Goal: Task Accomplishment & Management: Complete application form

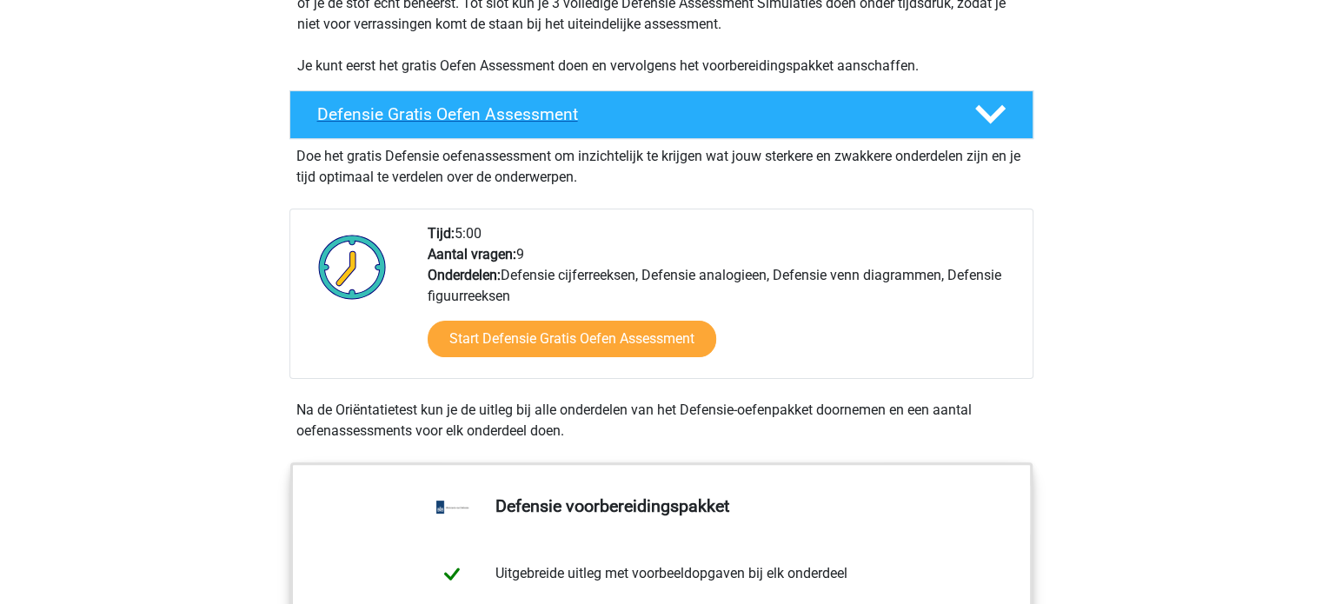
scroll to position [405, 0]
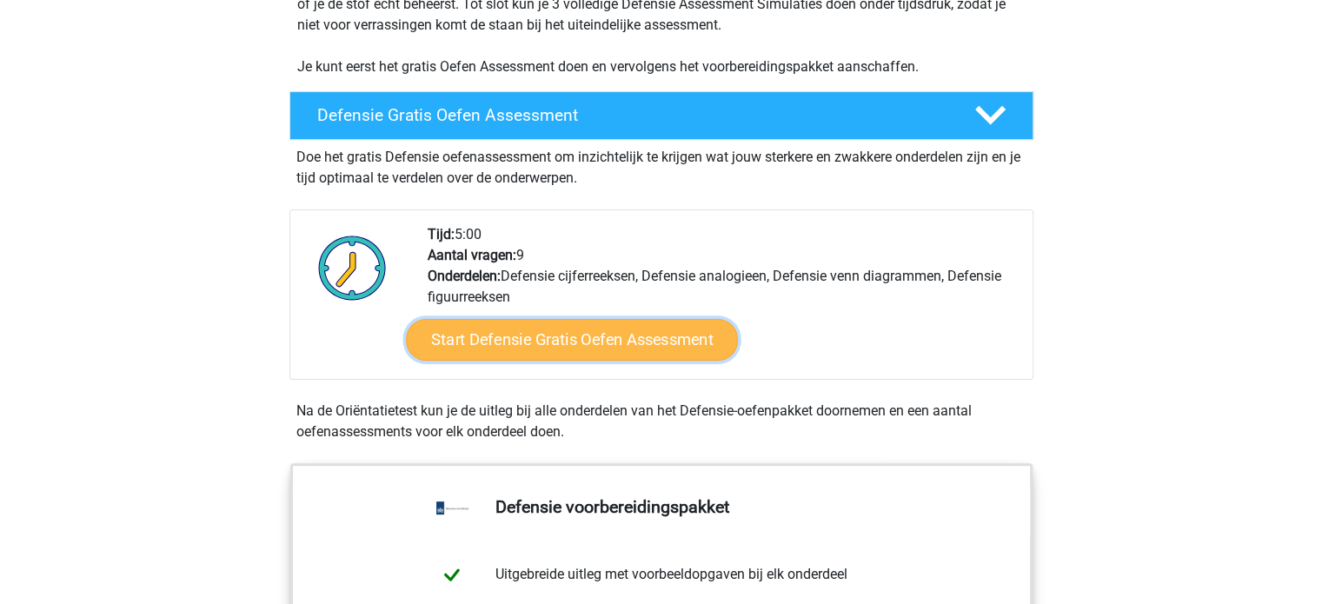
click at [601, 337] on link "Start Defensie Gratis Oefen Assessment" at bounding box center [572, 340] width 332 height 42
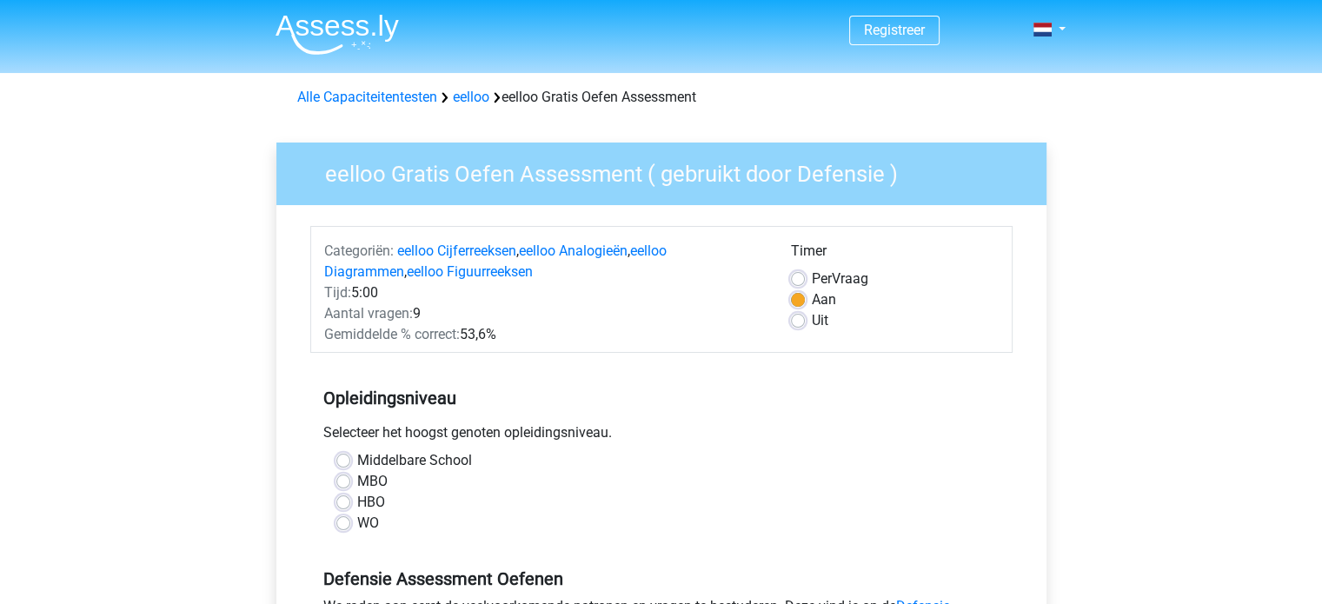
drag, startPoint x: 0, startPoint y: 0, endPoint x: 194, endPoint y: 307, distance: 363.0
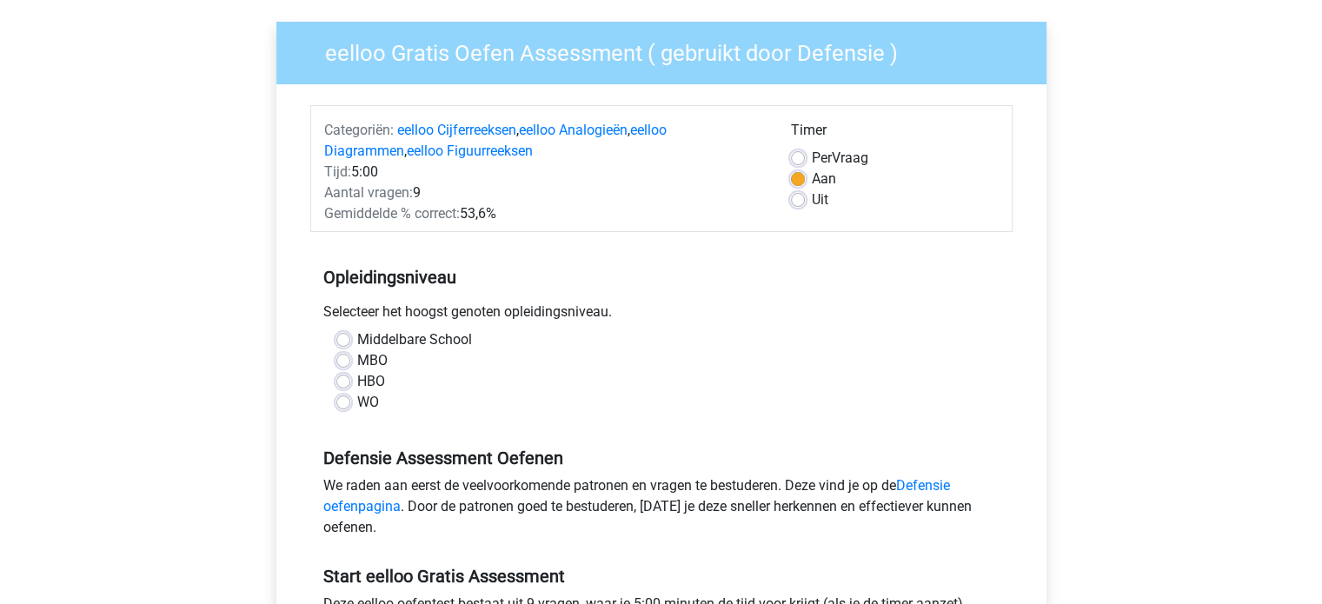
scroll to position [130, 0]
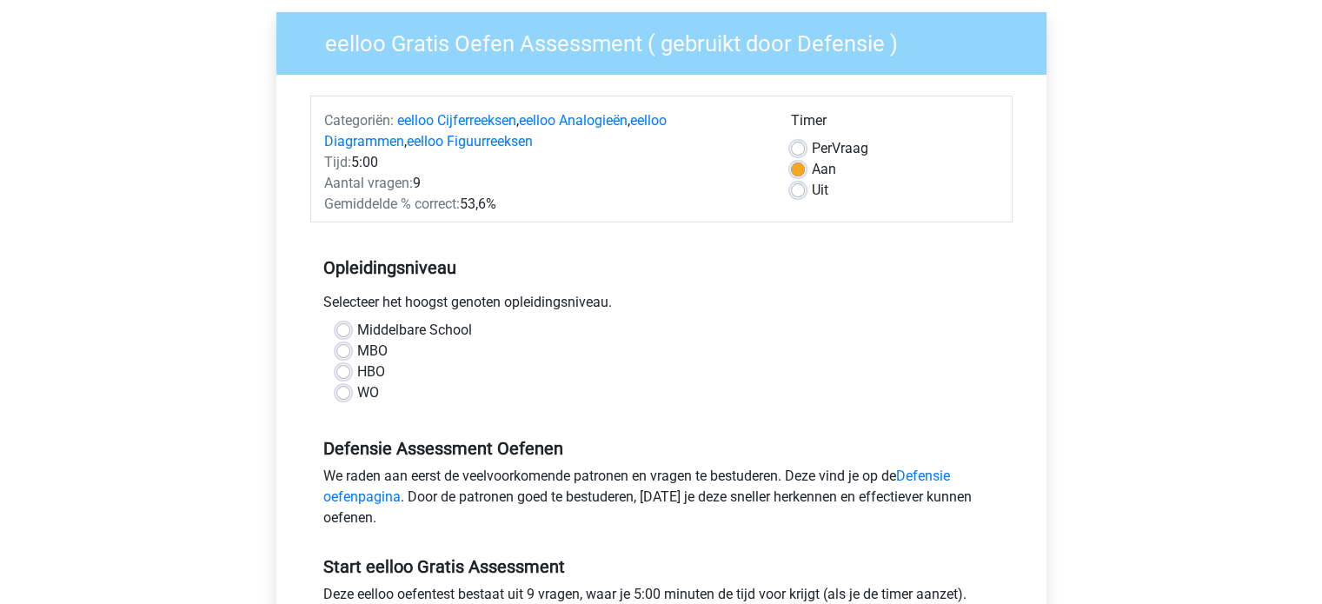
click at [357, 370] on label "HBO" at bounding box center [371, 372] width 28 height 21
click at [348, 370] on input "HBO" at bounding box center [343, 370] width 14 height 17
radio input "true"
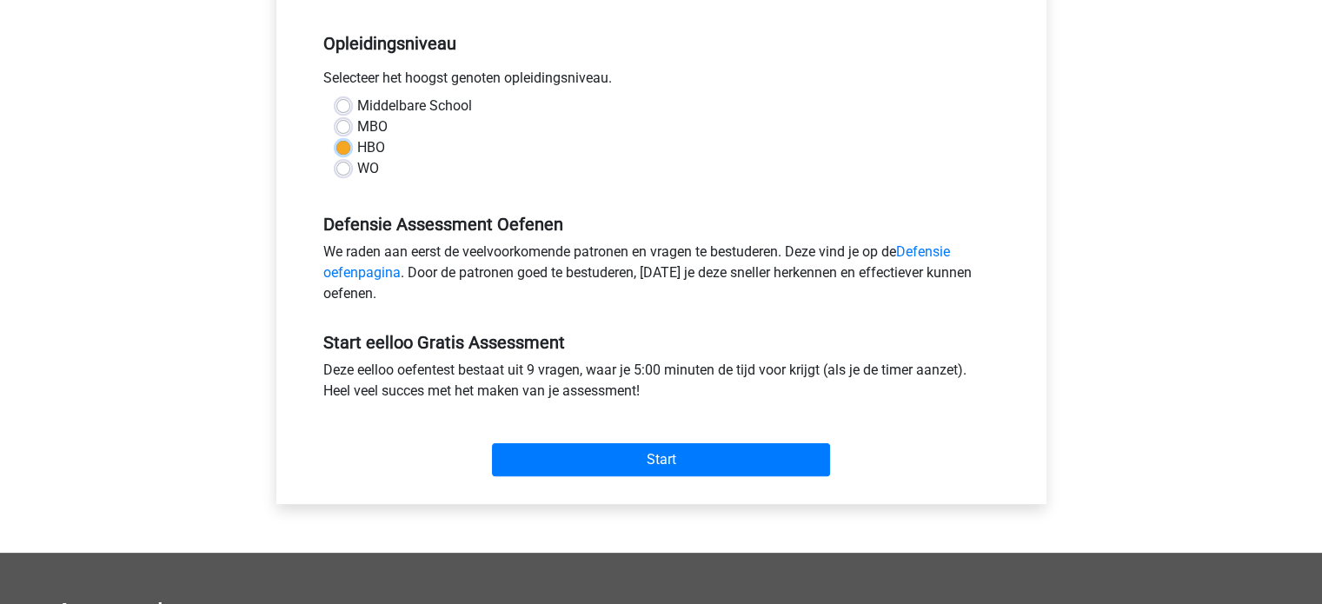
scroll to position [355, 0]
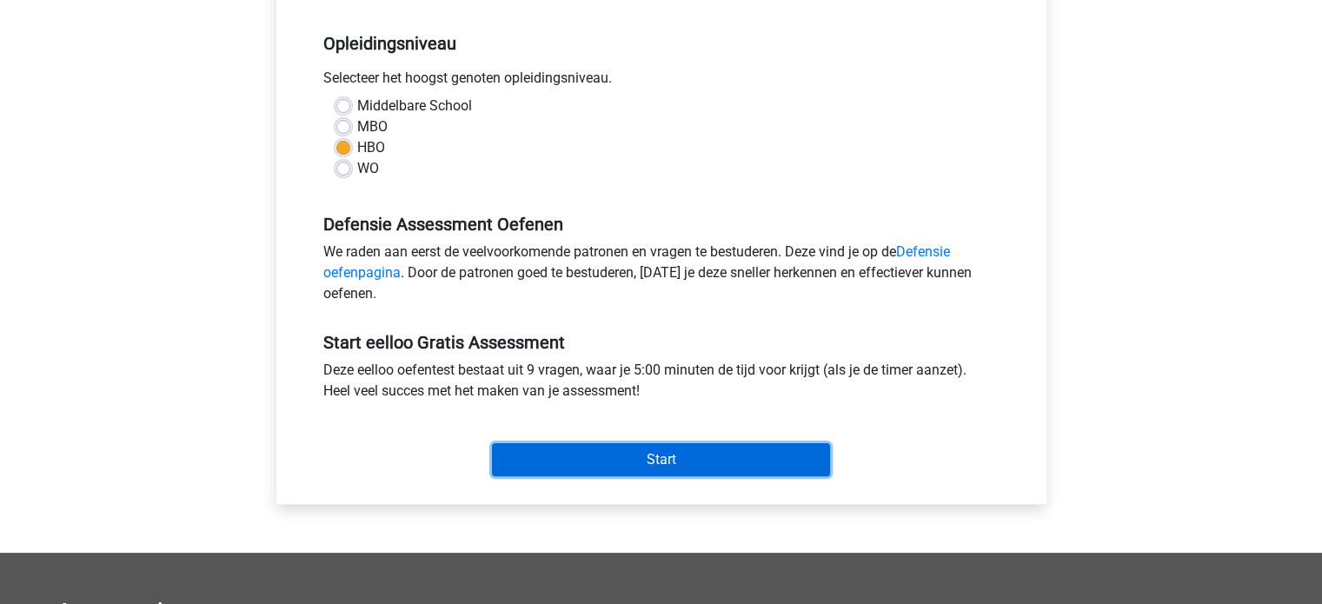
click at [535, 452] on input "Start" at bounding box center [661, 459] width 338 height 33
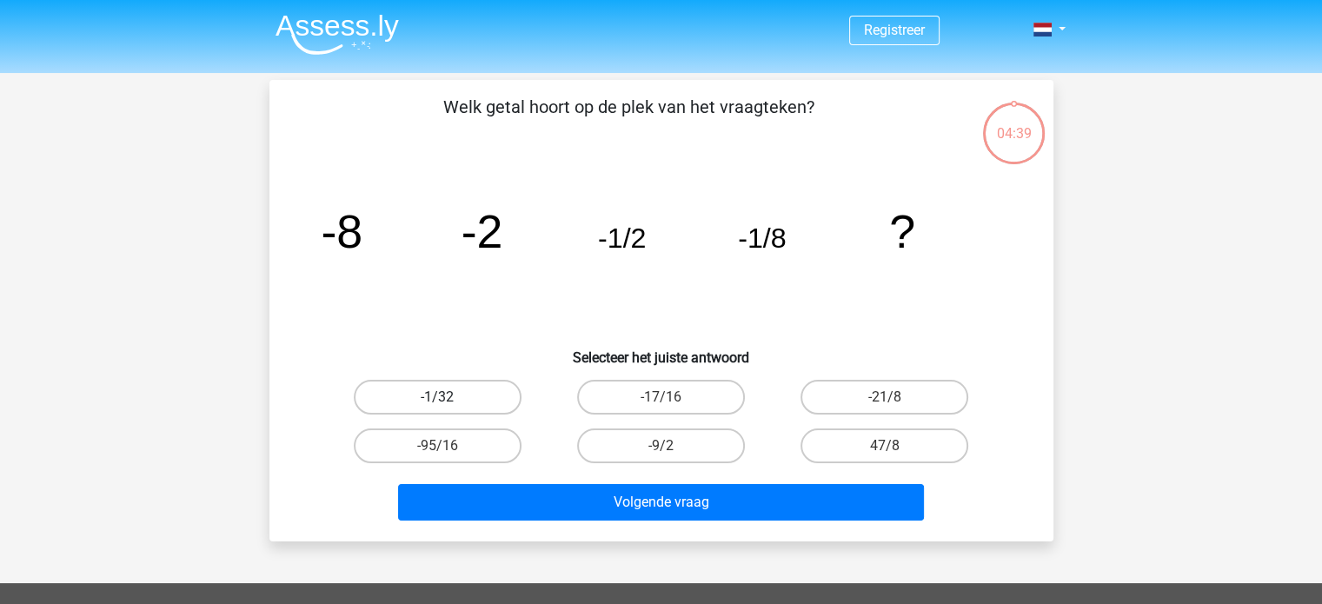
click at [452, 383] on label "-1/32" at bounding box center [438, 397] width 168 height 35
click at [449, 397] on input "-1/32" at bounding box center [442, 402] width 11 height 11
radio input "true"
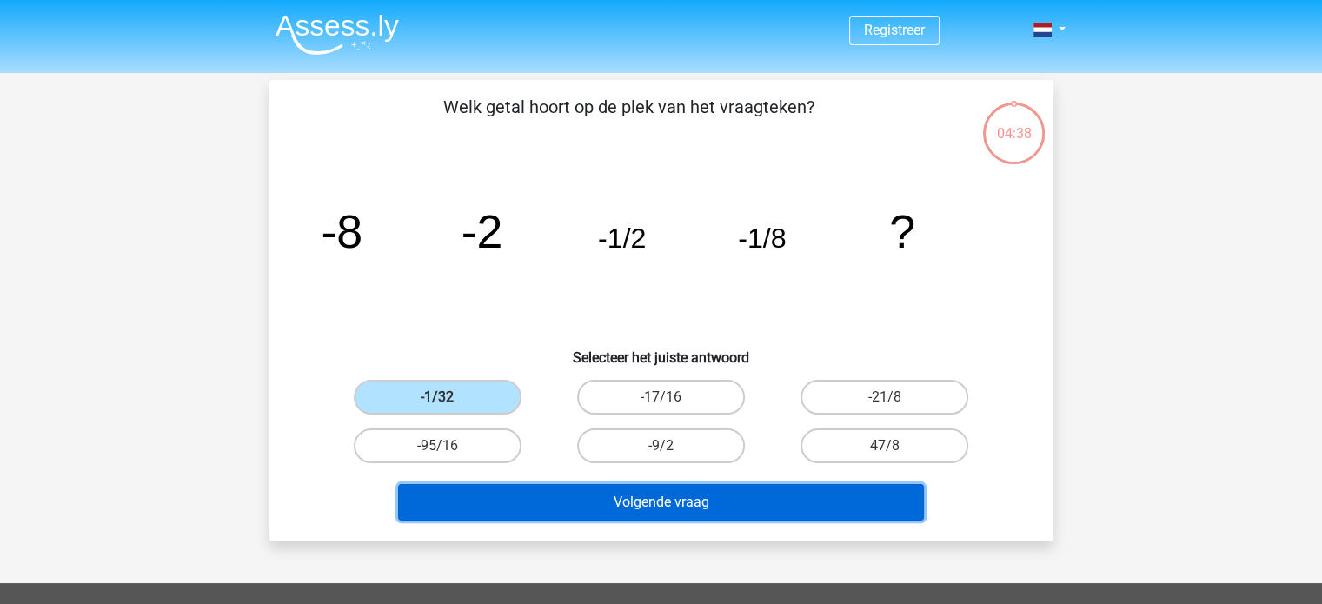
click at [562, 512] on button "Volgende vraag" at bounding box center [661, 502] width 526 height 37
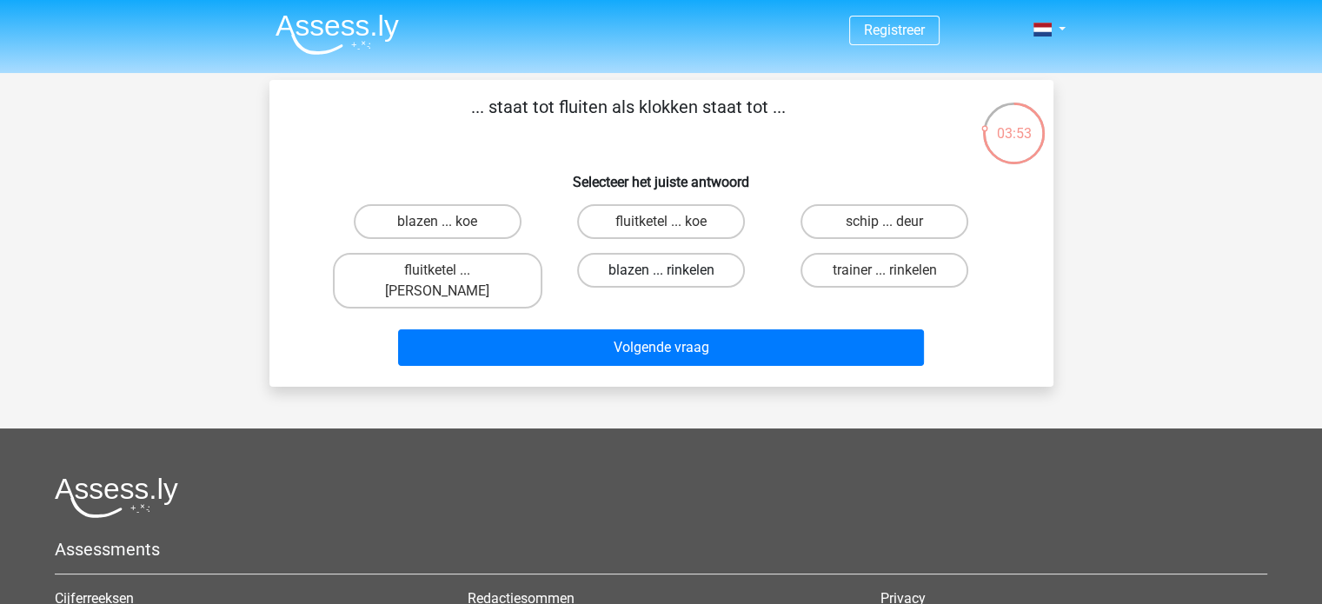
click at [688, 274] on label "blazen ... rinkelen" at bounding box center [661, 270] width 168 height 35
click at [672, 274] on input "blazen ... rinkelen" at bounding box center [666, 275] width 11 height 11
radio input "true"
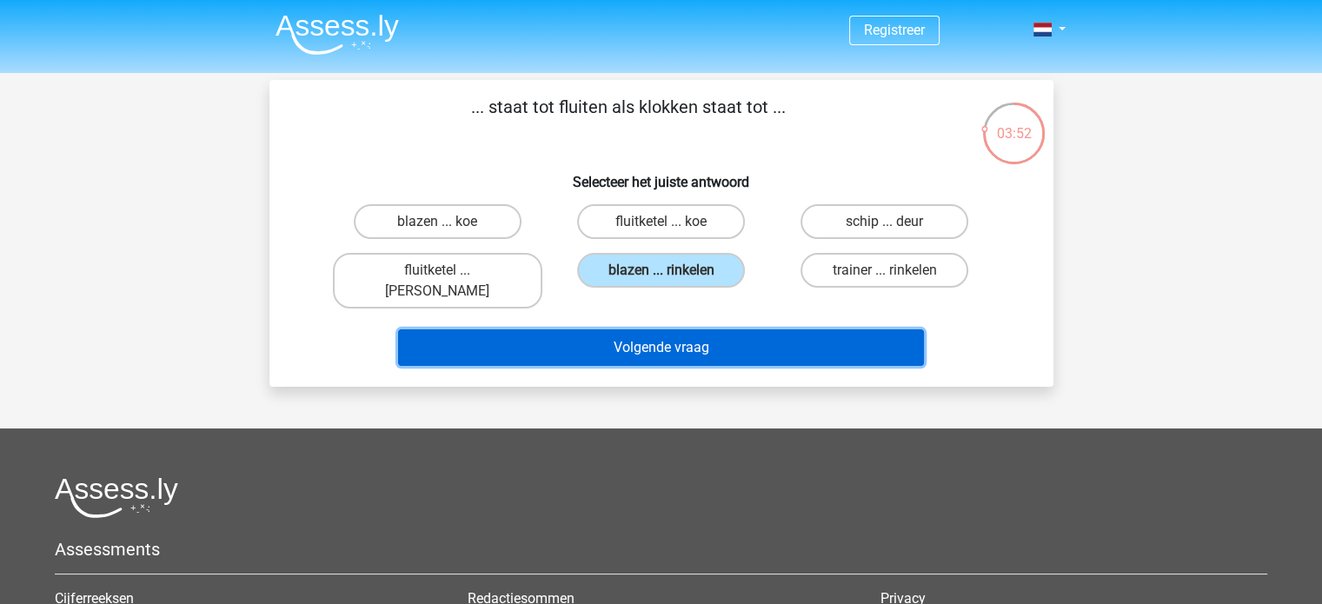
click at [668, 329] on button "Volgende vraag" at bounding box center [661, 347] width 526 height 37
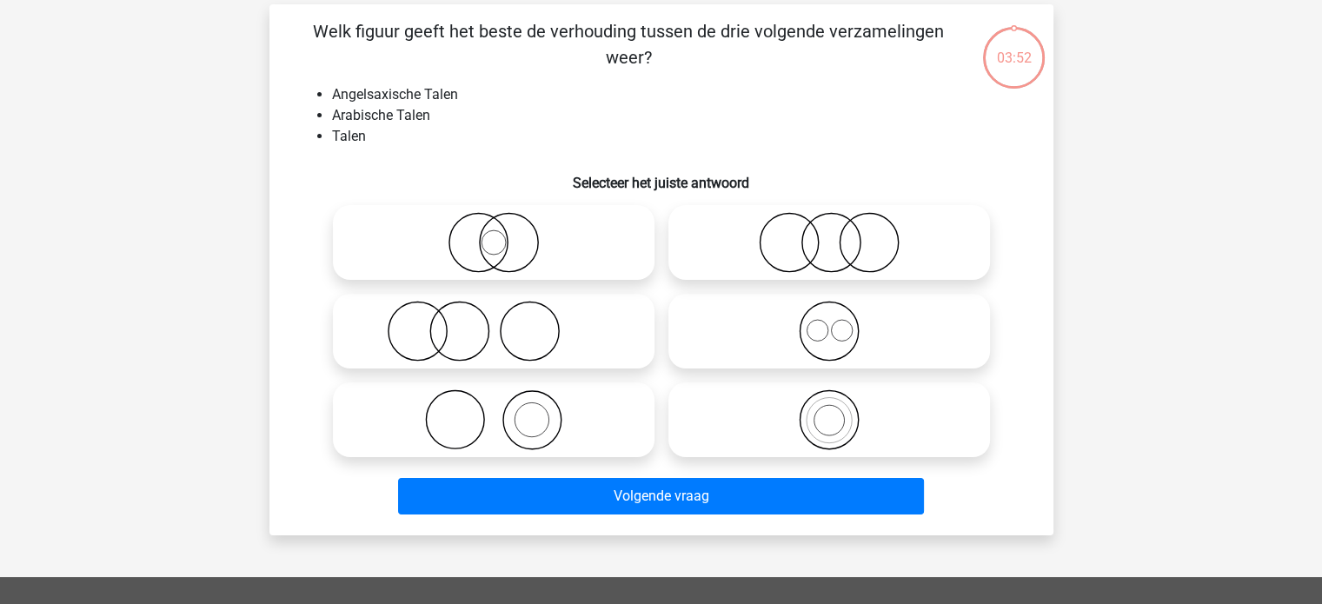
scroll to position [80, 0]
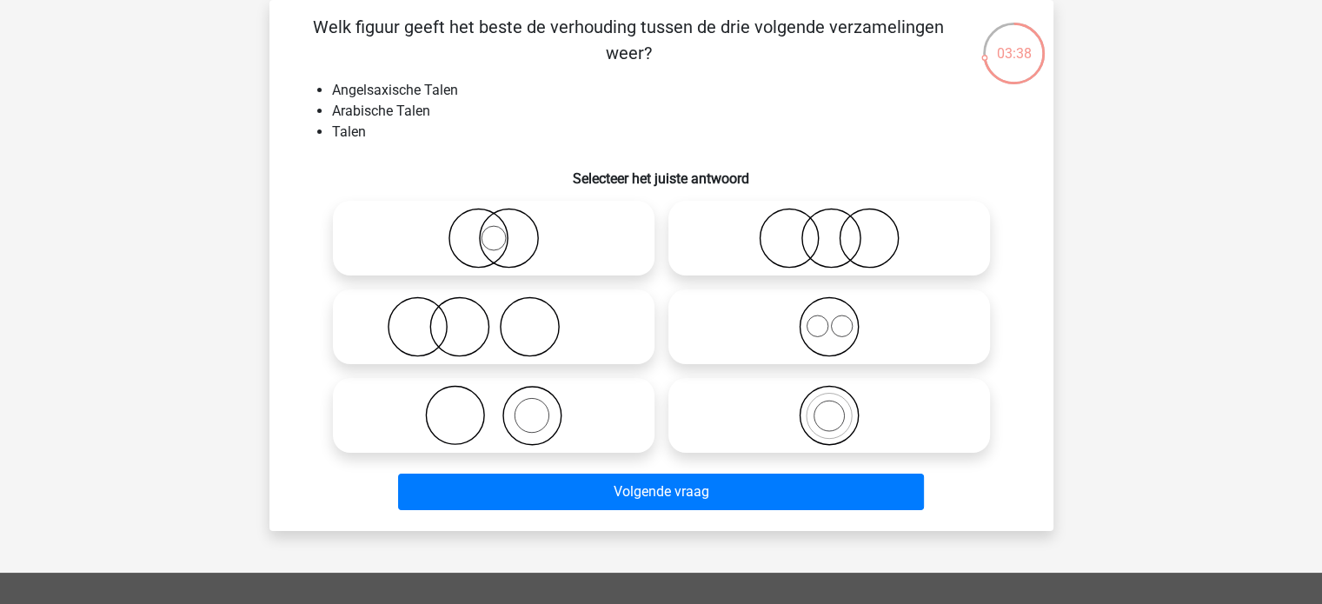
click at [739, 242] on icon at bounding box center [829, 238] width 308 height 61
click at [829, 229] on input "radio" at bounding box center [834, 223] width 11 height 11
radio input "true"
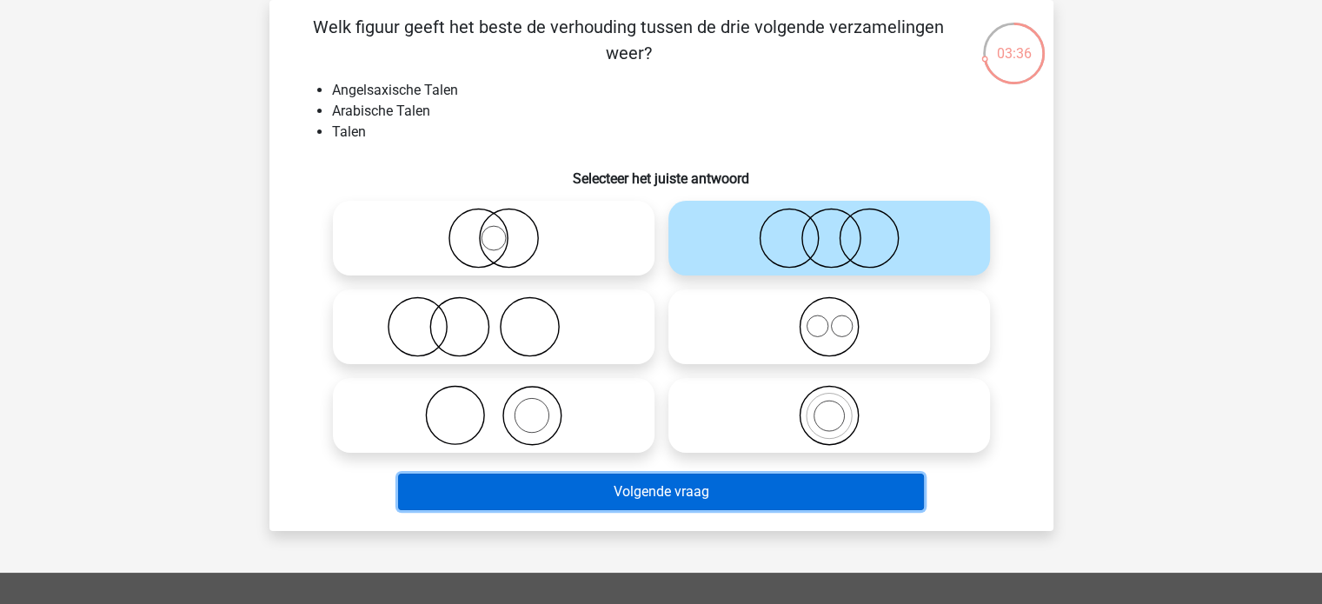
click at [619, 493] on button "Volgende vraag" at bounding box center [661, 492] width 526 height 37
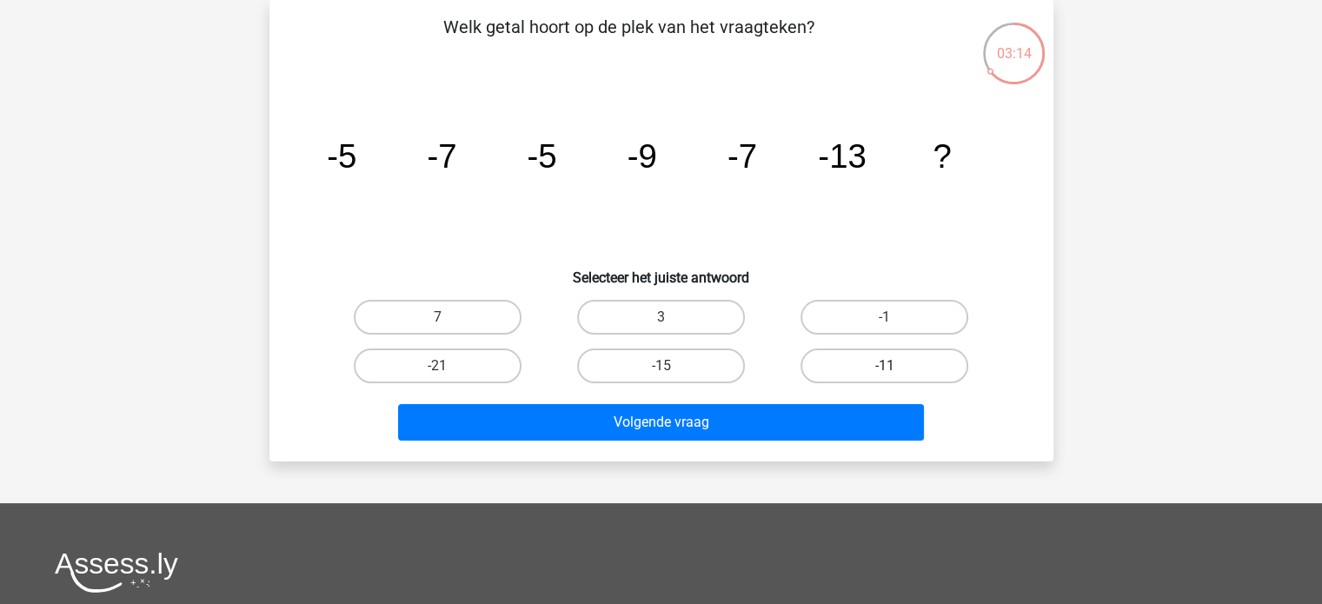
click at [894, 362] on label "-11" at bounding box center [885, 366] width 168 height 35
click at [894, 366] on input "-11" at bounding box center [890, 371] width 11 height 11
radio input "true"
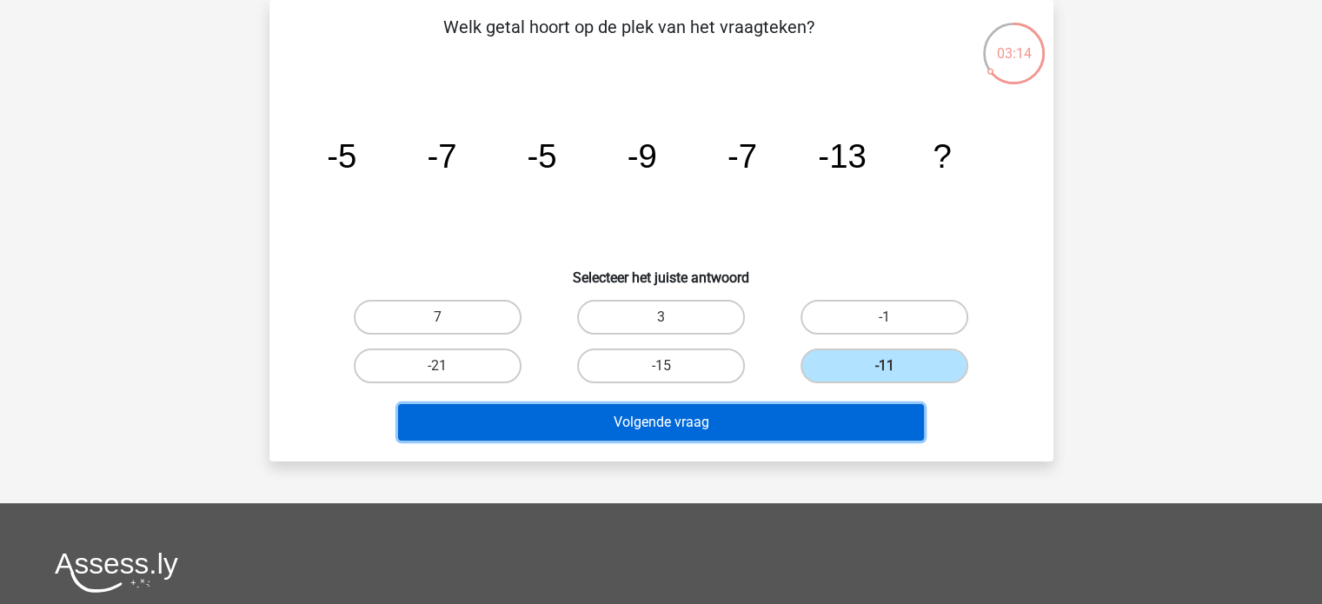
click at [782, 419] on button "Volgende vraag" at bounding box center [661, 422] width 526 height 37
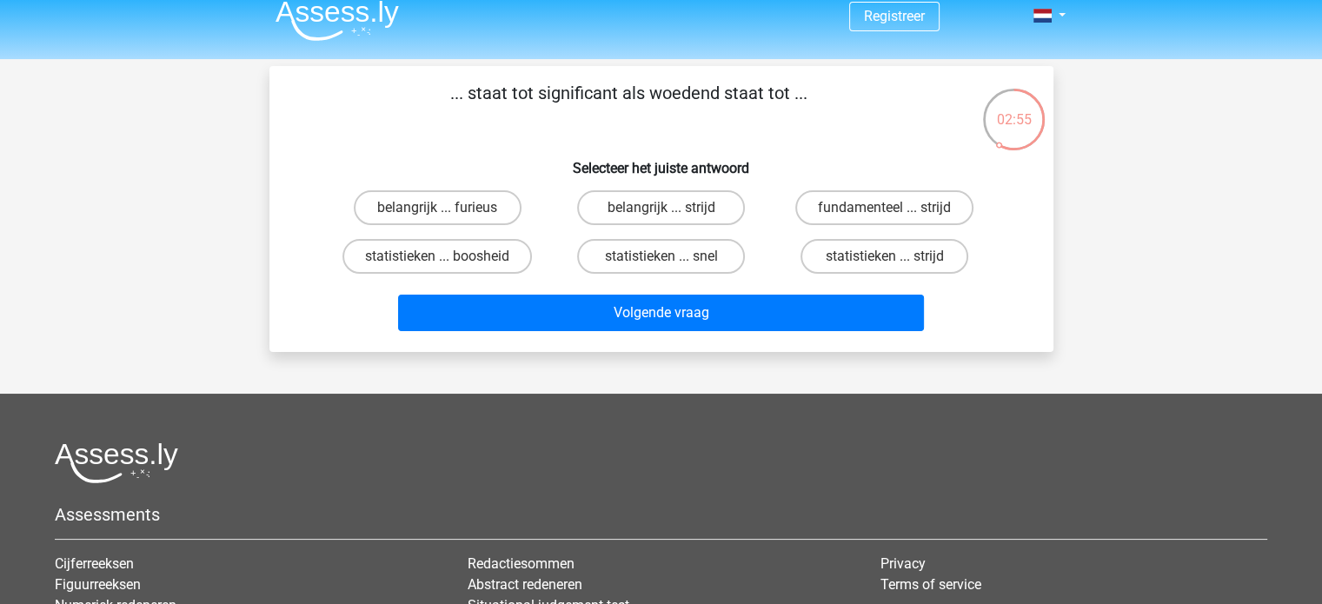
scroll to position [0, 0]
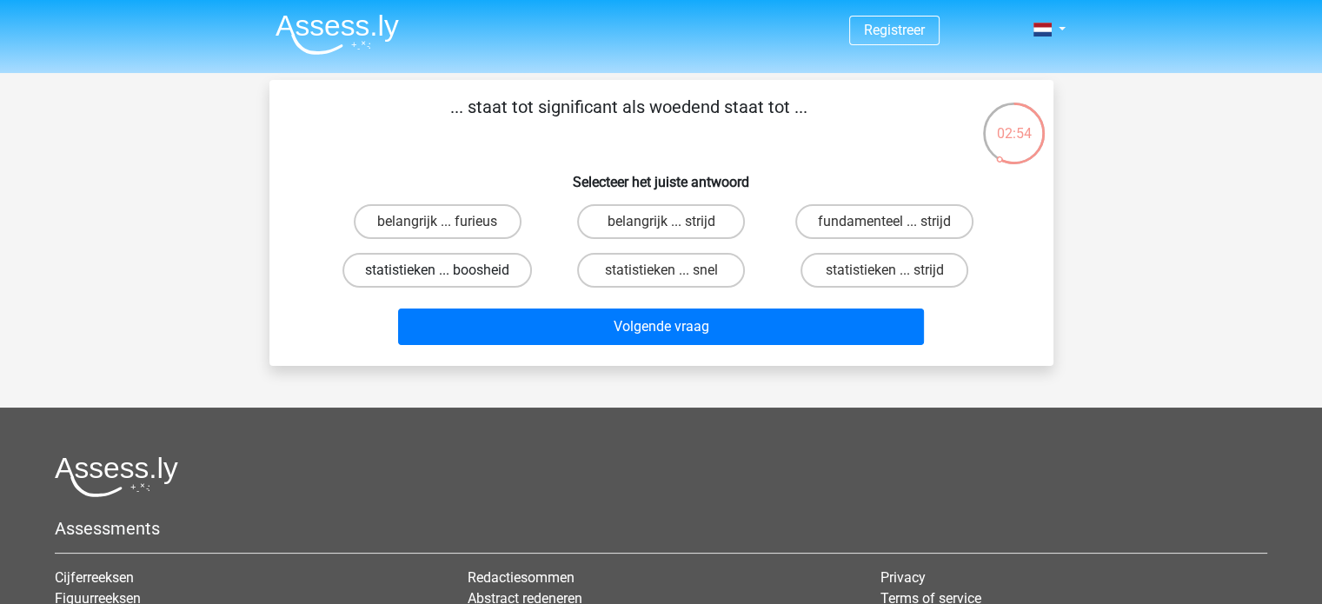
drag, startPoint x: 782, startPoint y: 419, endPoint x: 520, endPoint y: 262, distance: 306.1
click at [520, 262] on div "Registreer" at bounding box center [661, 433] width 1322 height 867
click at [697, 215] on label "belangrijk ... strijd" at bounding box center [661, 221] width 168 height 35
click at [672, 222] on input "belangrijk ... strijd" at bounding box center [666, 227] width 11 height 11
radio input "true"
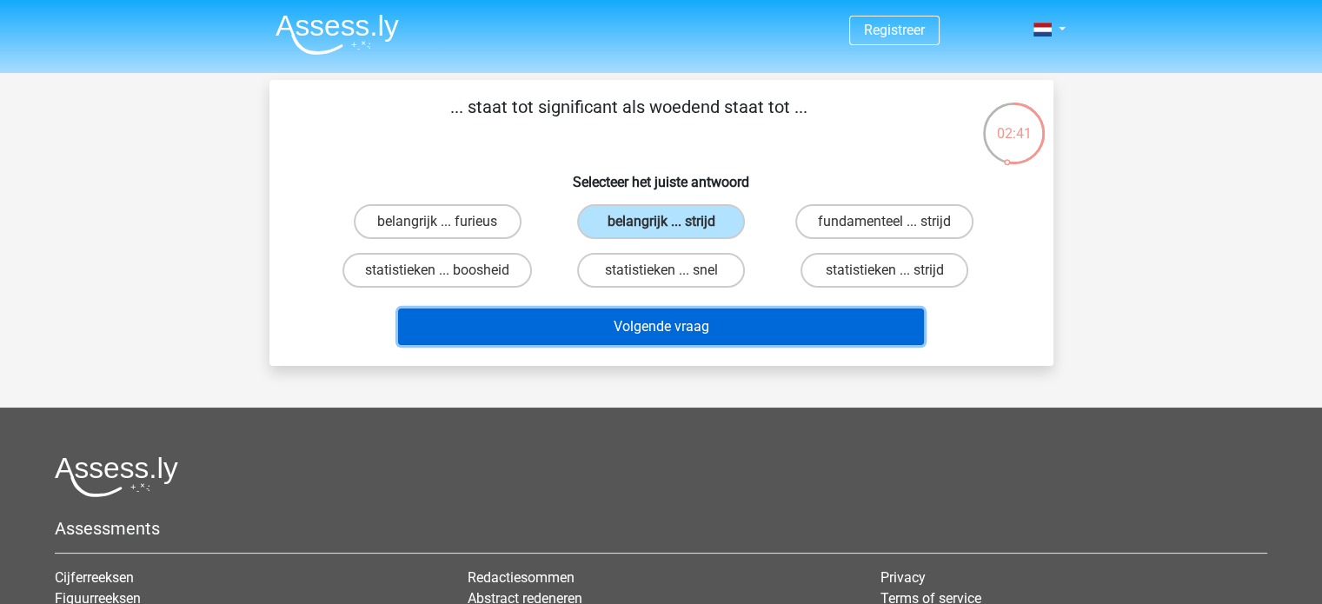
click at [667, 323] on button "Volgende vraag" at bounding box center [661, 327] width 526 height 37
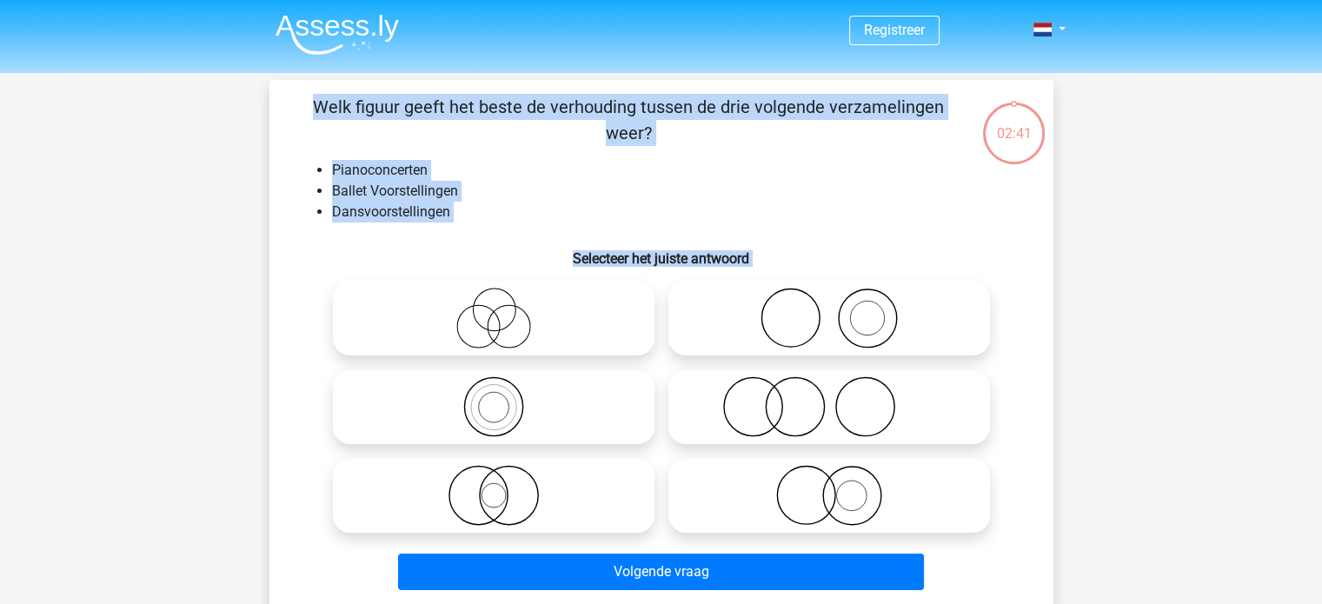
scroll to position [80, 0]
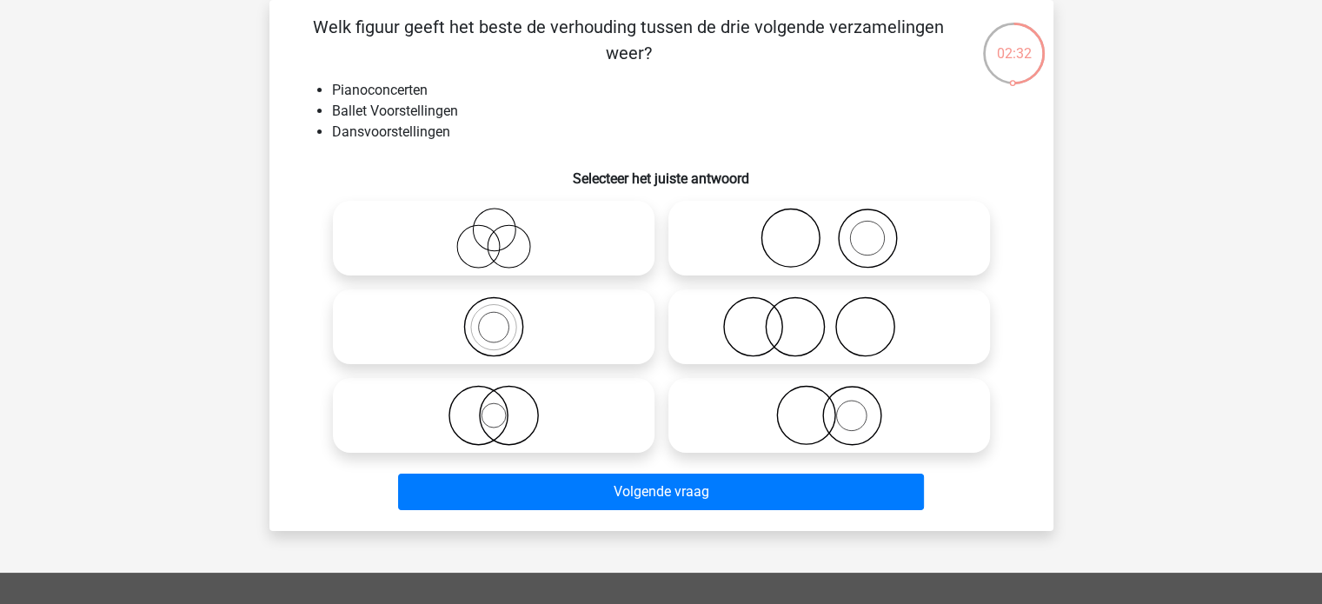
click at [442, 226] on icon at bounding box center [494, 238] width 308 height 61
click at [494, 226] on input "radio" at bounding box center [499, 223] width 11 height 11
radio input "true"
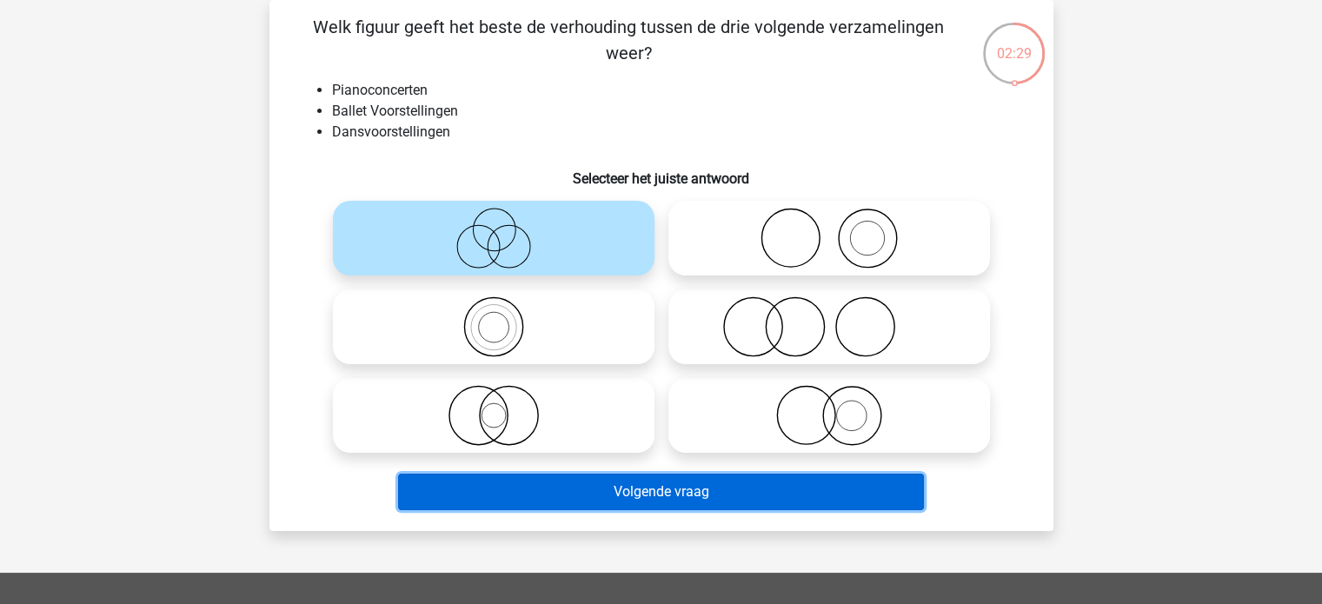
click at [521, 495] on button "Volgende vraag" at bounding box center [661, 492] width 526 height 37
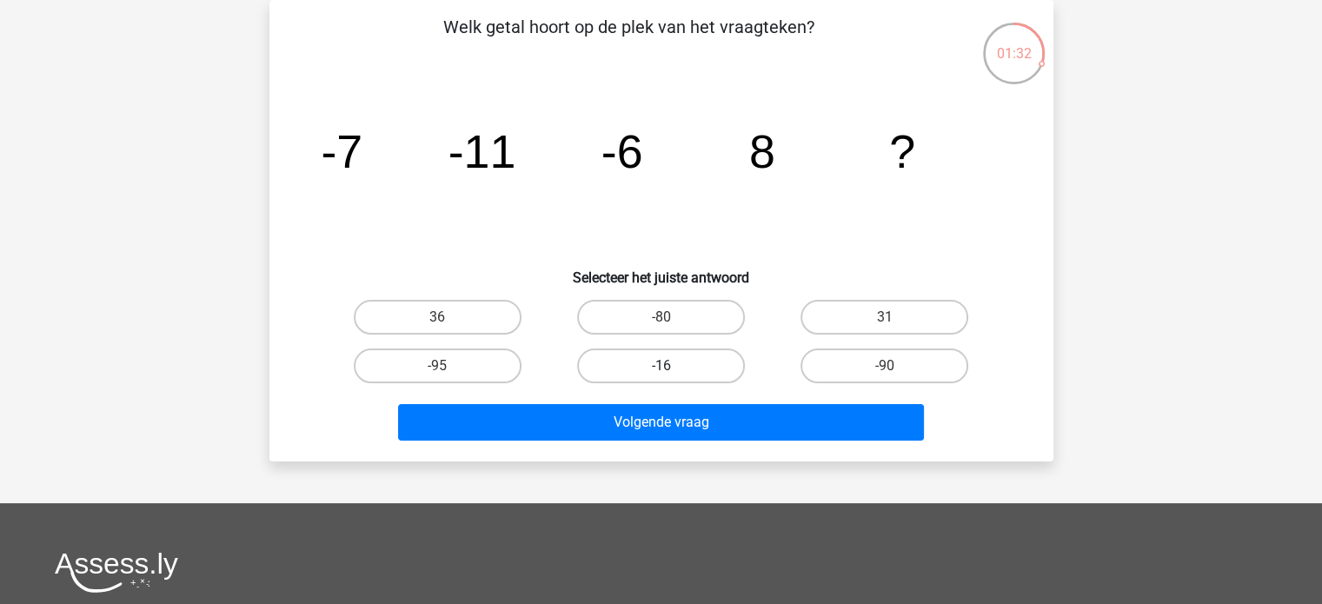
click at [642, 366] on label "-16" at bounding box center [661, 366] width 168 height 35
click at [661, 366] on input "-16" at bounding box center [666, 371] width 11 height 11
radio input "true"
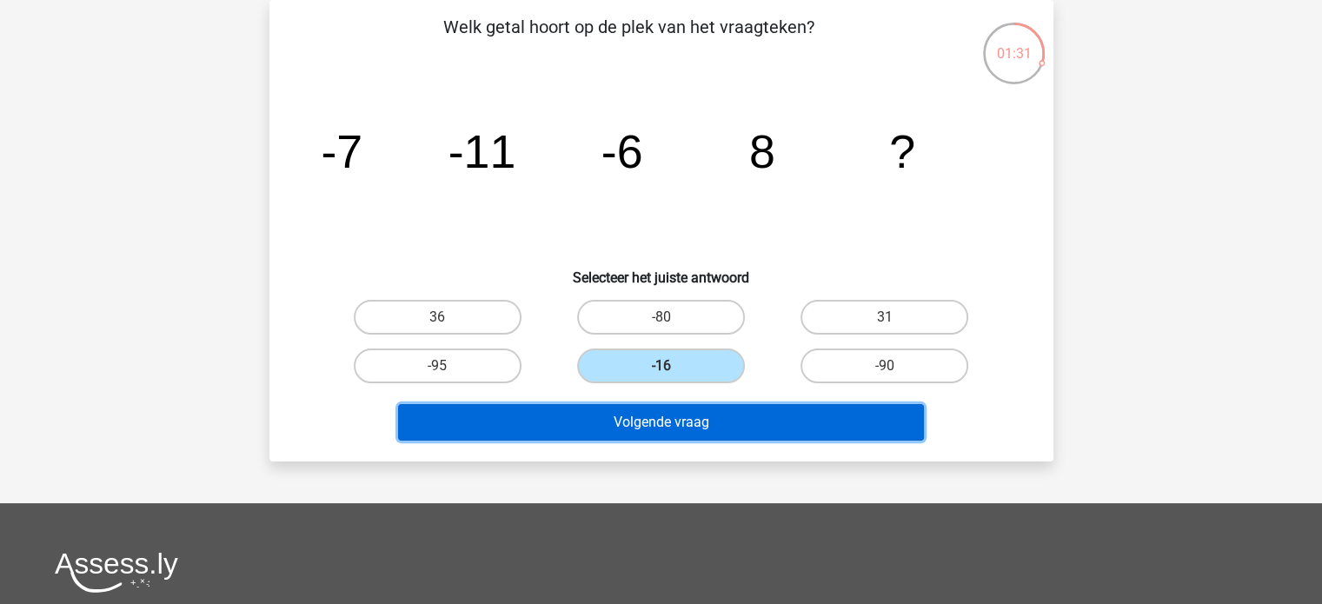
click at [631, 423] on button "Volgende vraag" at bounding box center [661, 422] width 526 height 37
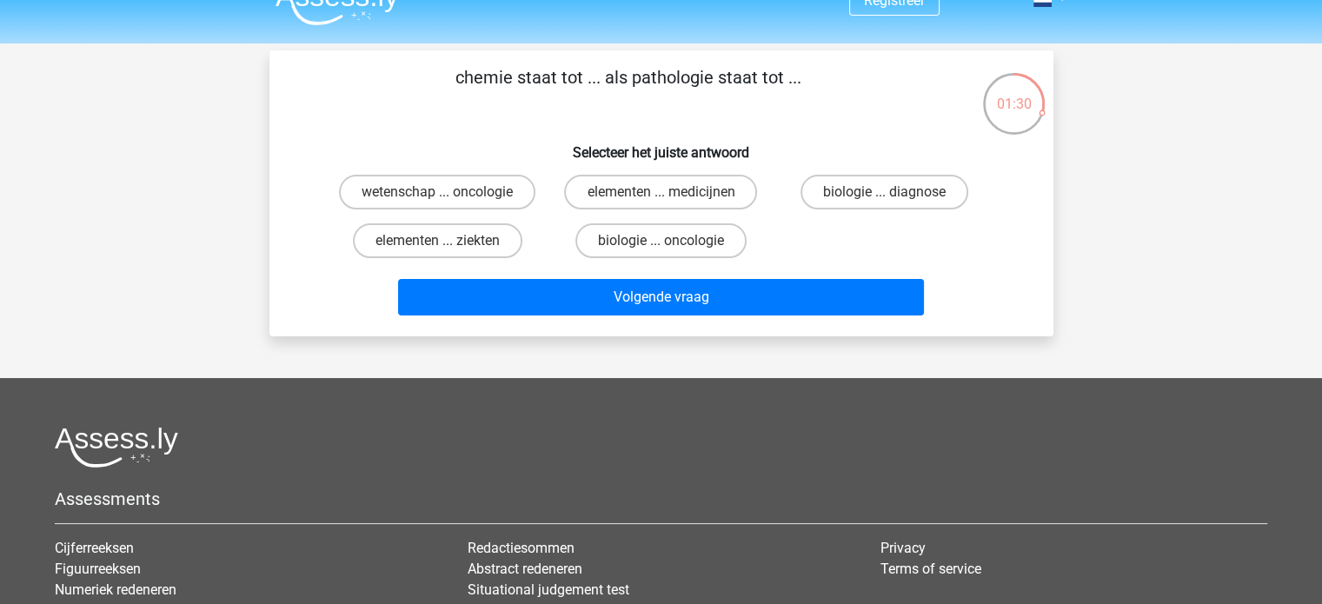
scroll to position [7, 0]
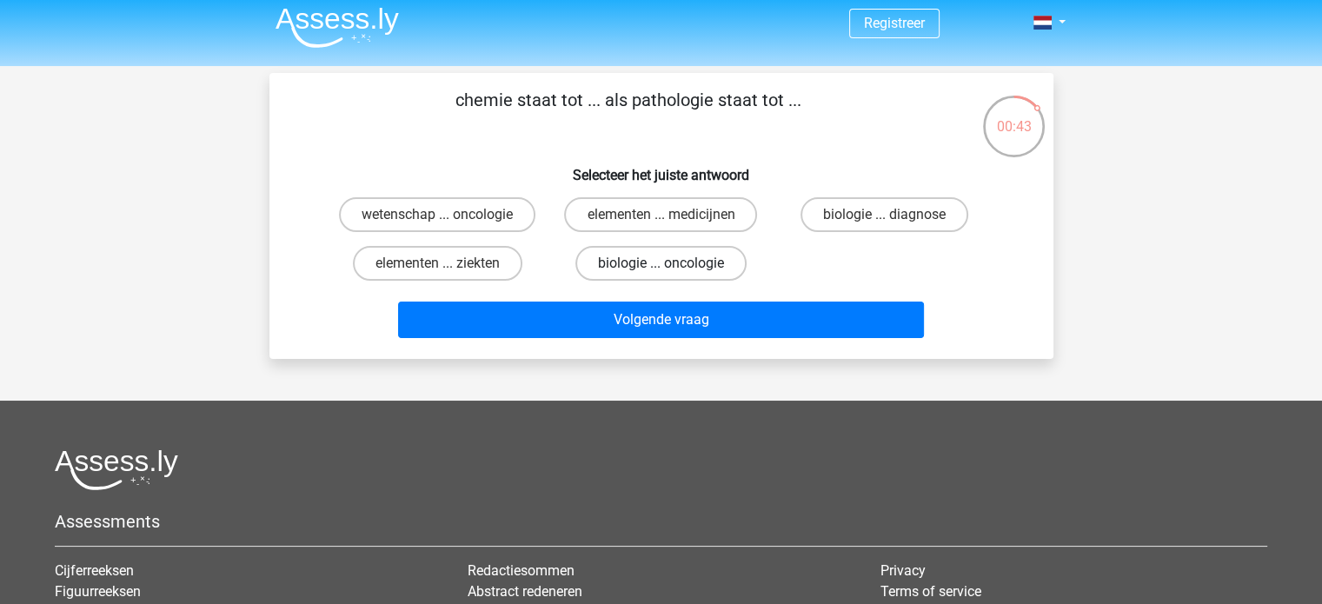
click at [722, 267] on label "biologie ... oncologie" at bounding box center [660, 263] width 171 height 35
click at [672, 267] on input "biologie ... oncologie" at bounding box center [666, 268] width 11 height 11
radio input "true"
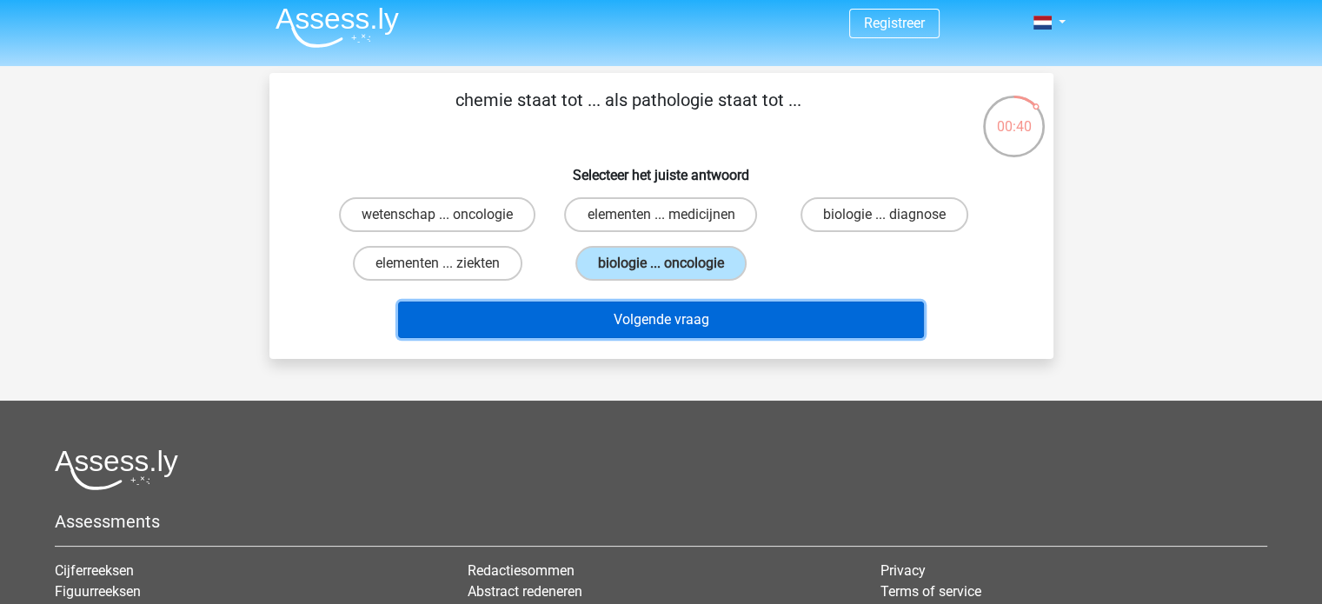
click at [727, 315] on button "Volgende vraag" at bounding box center [661, 320] width 526 height 37
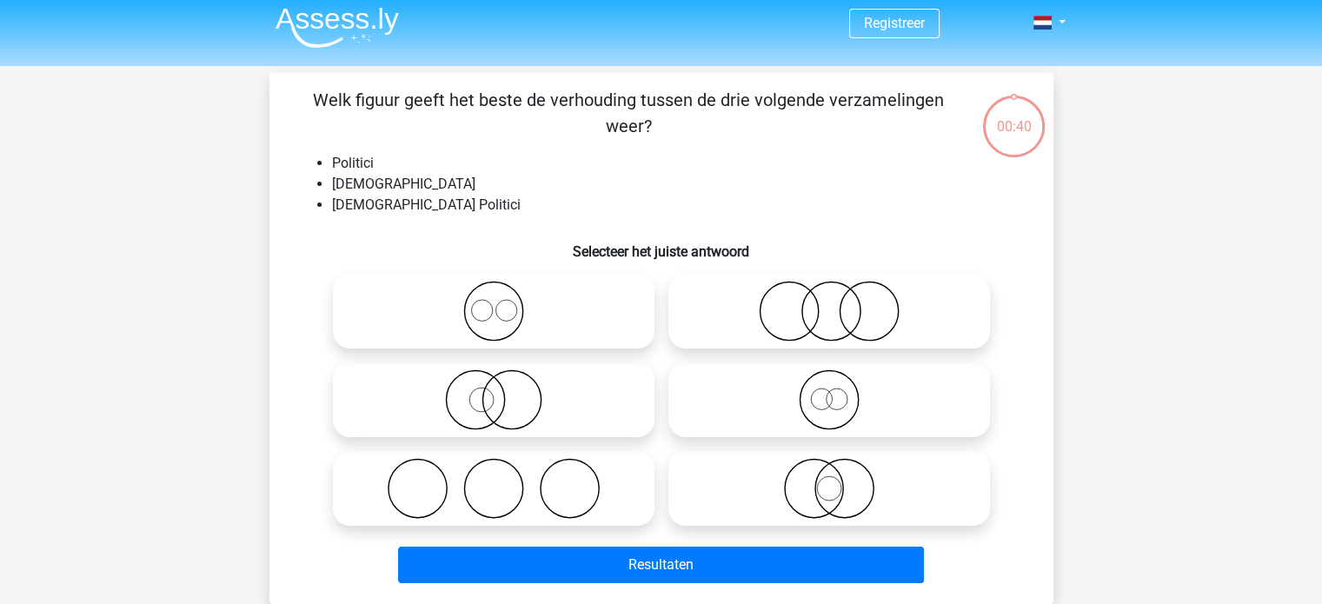
scroll to position [80, 0]
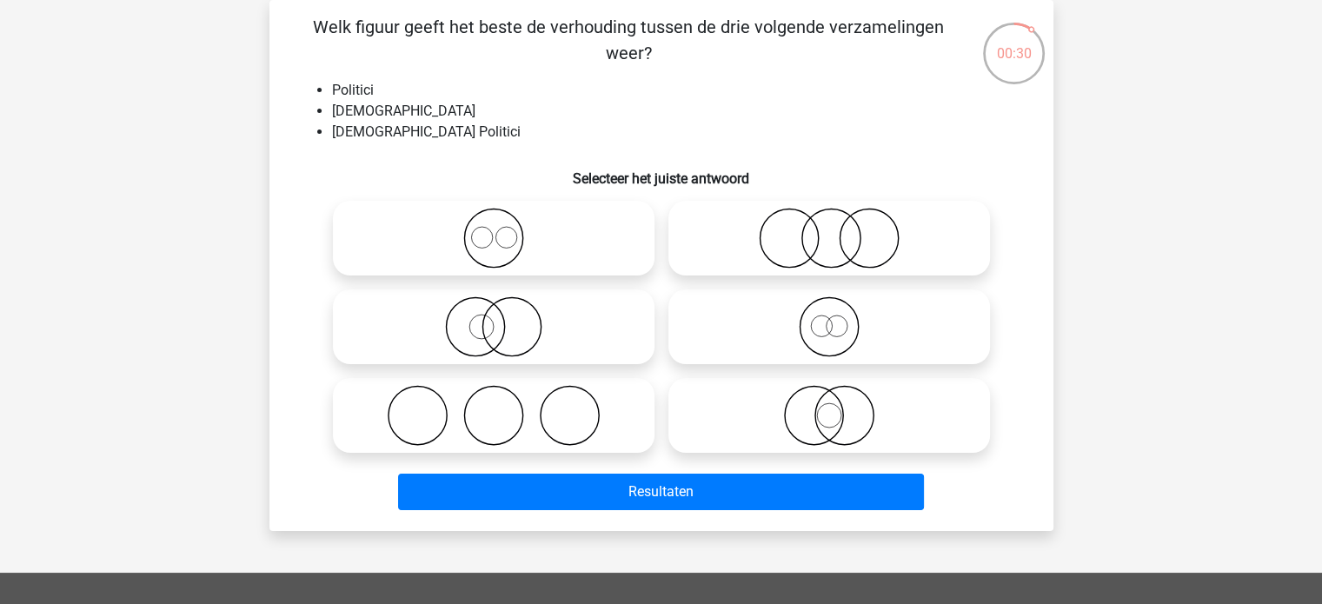
click at [464, 319] on icon at bounding box center [494, 326] width 308 height 61
click at [494, 318] on input "radio" at bounding box center [499, 312] width 11 height 11
radio input "true"
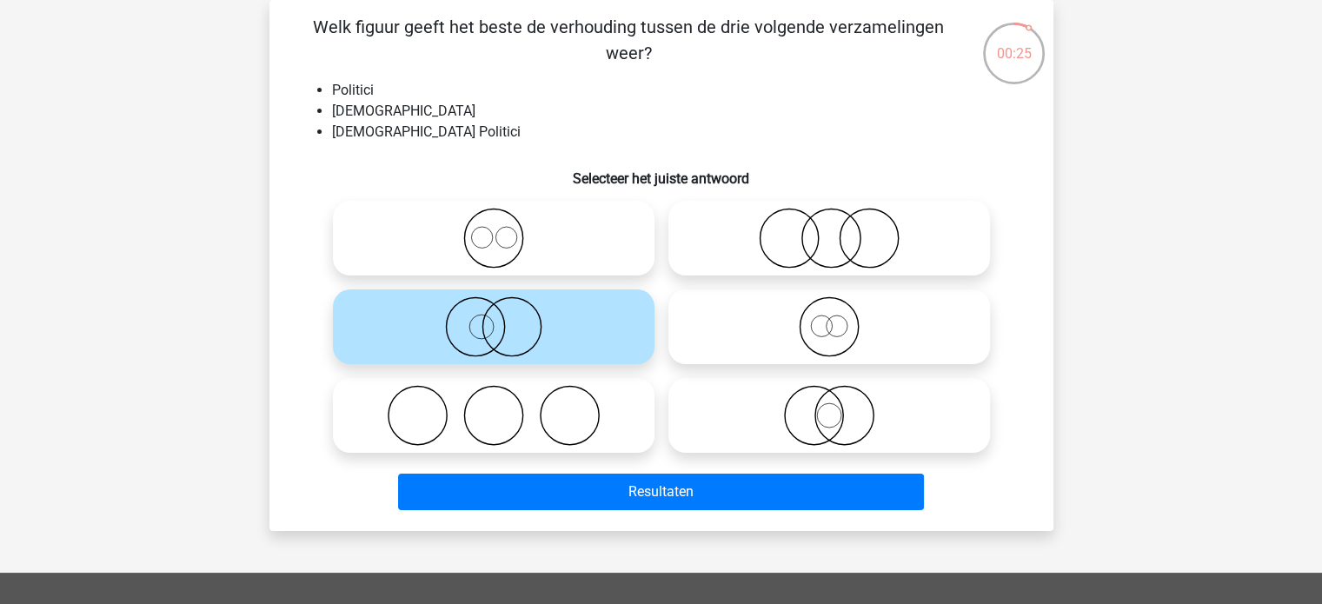
click at [746, 436] on icon at bounding box center [829, 415] width 308 height 61
click at [829, 407] on input "radio" at bounding box center [834, 401] width 11 height 11
radio input "true"
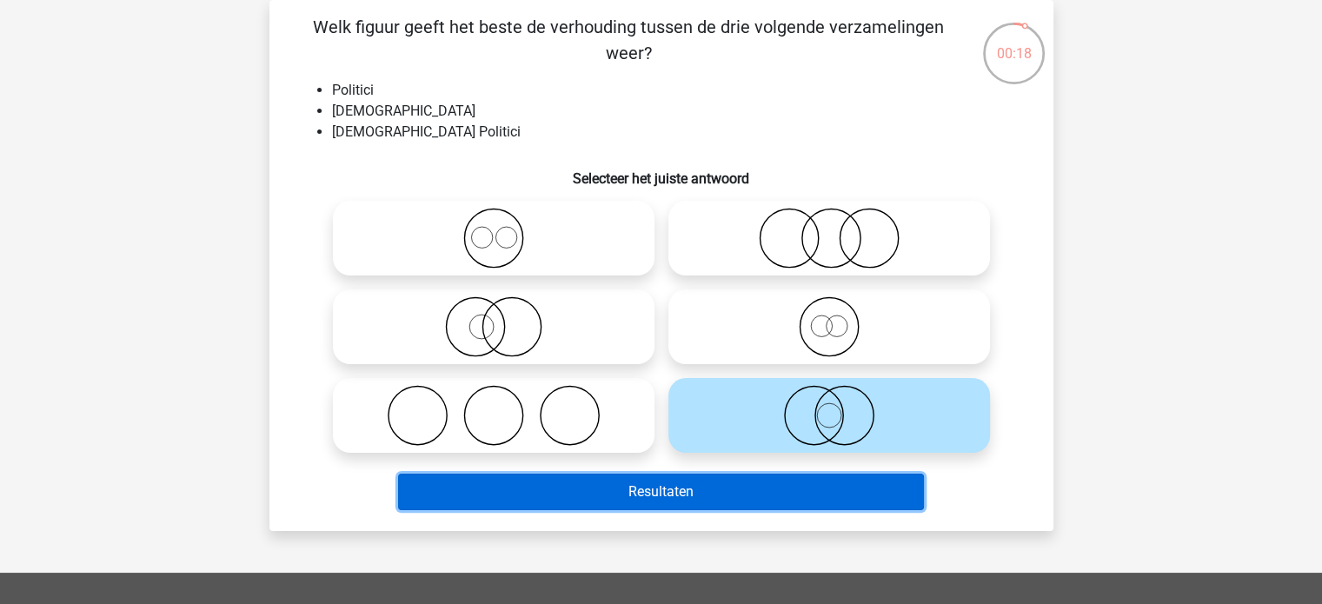
click at [728, 487] on button "Resultaten" at bounding box center [661, 492] width 526 height 37
